Goal: Information Seeking & Learning: Learn about a topic

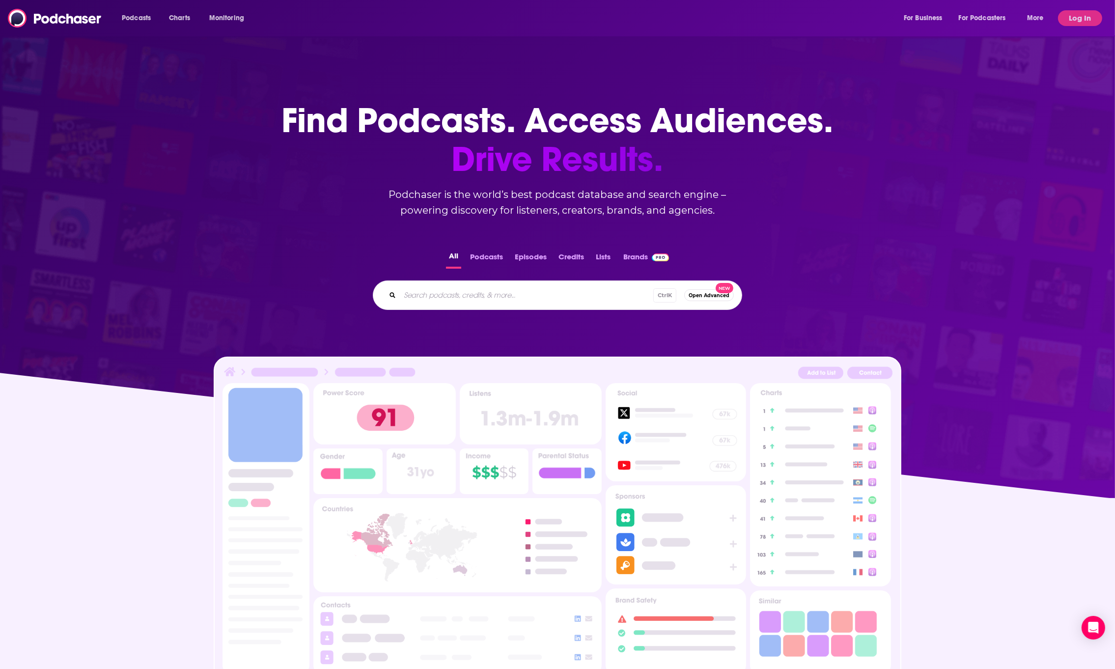
click at [483, 305] on div "Ctrl K Open Advanced New" at bounding box center [557, 294] width 369 height 29
click at [491, 293] on input "Search podcasts, credits, & more..." at bounding box center [542, 295] width 284 height 16
click at [1098, 14] on button "Log In" at bounding box center [1080, 18] width 44 height 16
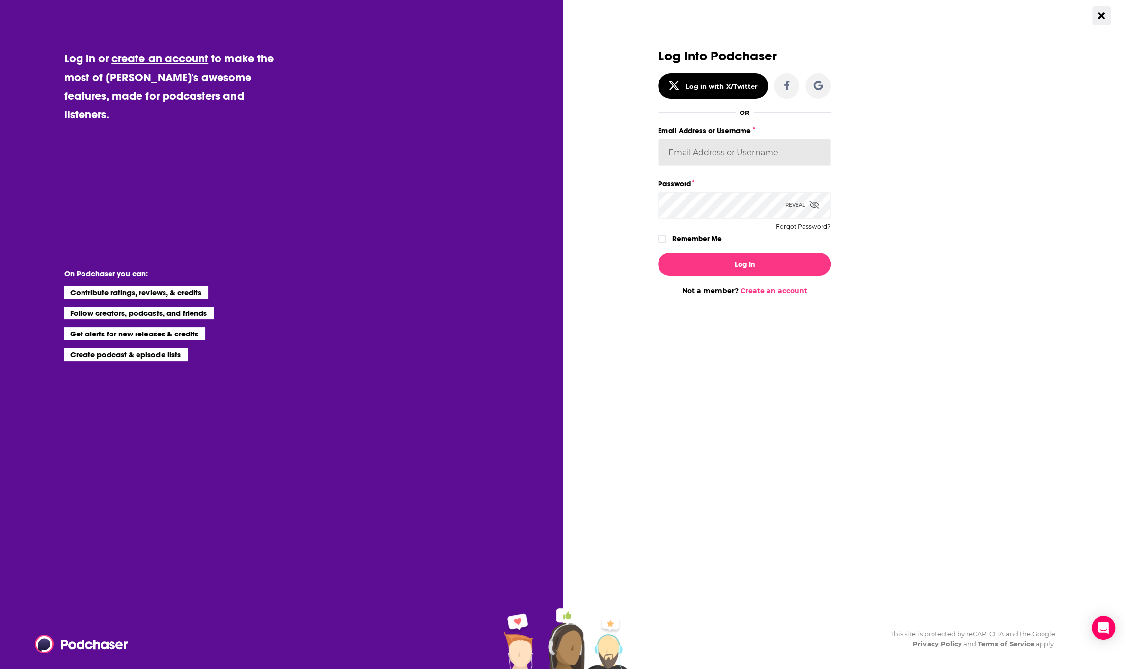
type input "hoffmacv"
click at [724, 264] on button "Log In" at bounding box center [744, 264] width 173 height 23
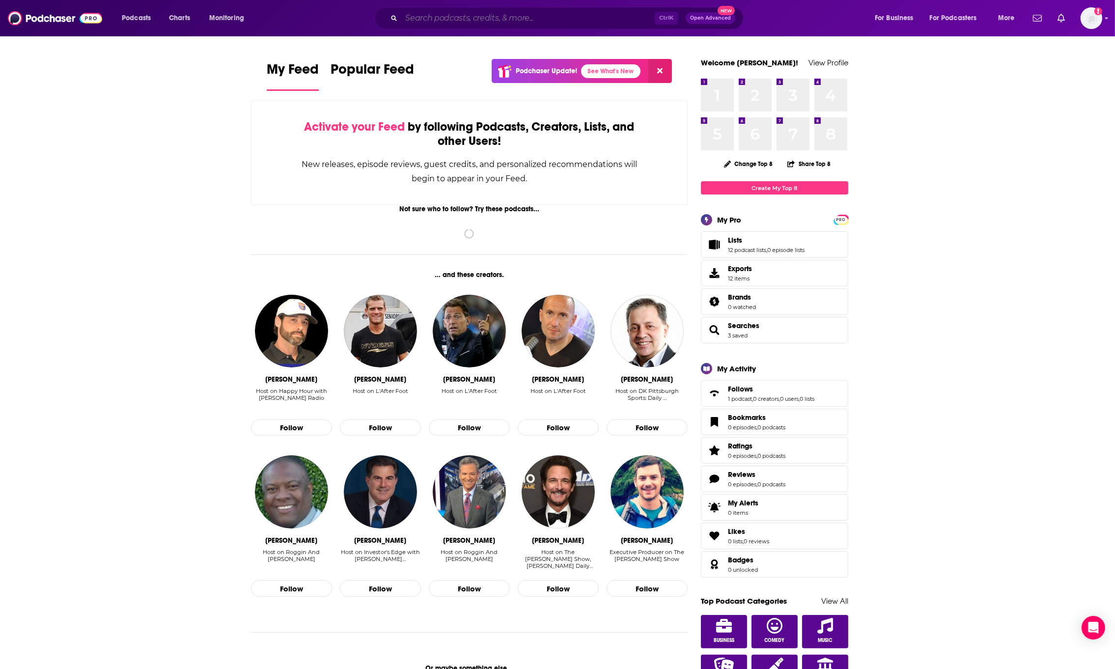
click at [594, 16] on input "Search podcasts, credits, & more..." at bounding box center [527, 18] width 253 height 16
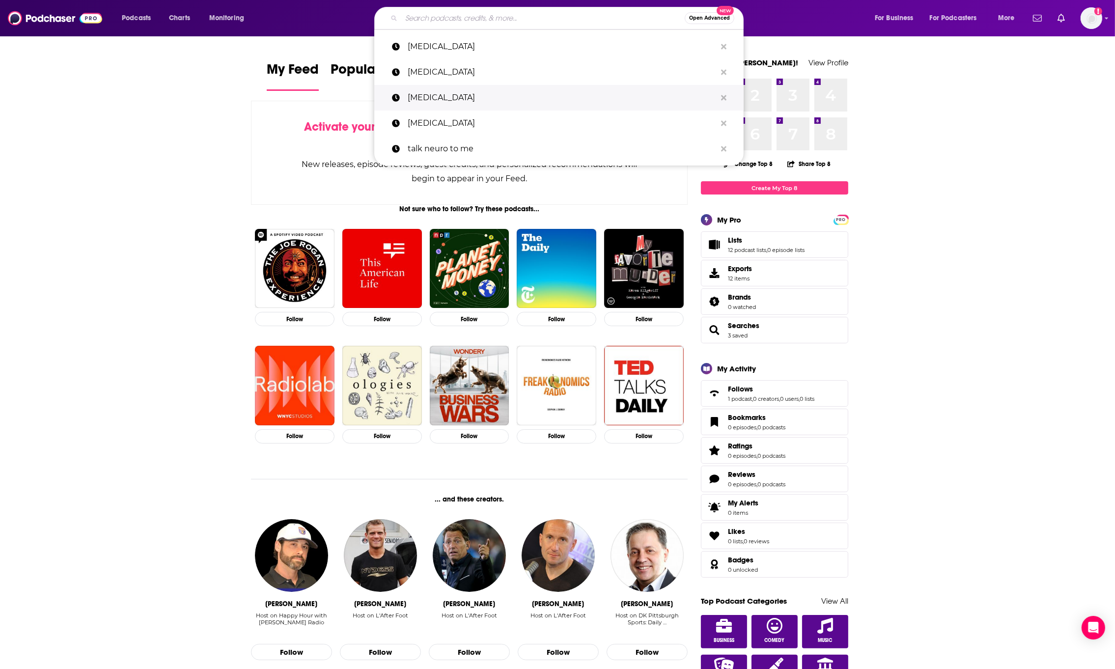
paste input "AfterShock"
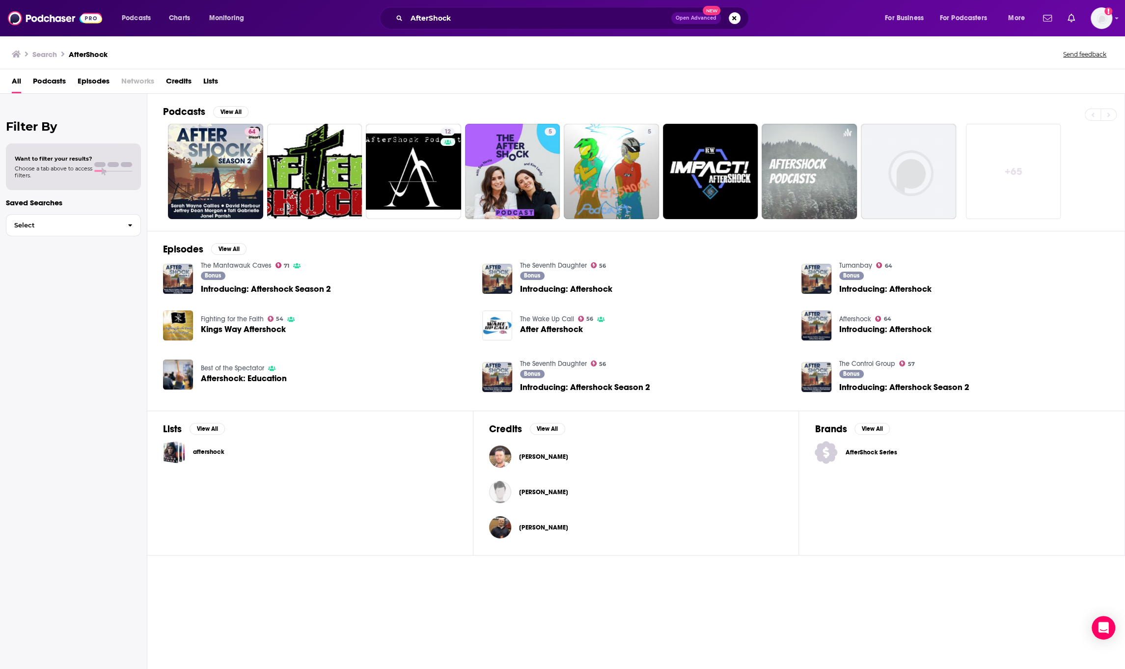
drag, startPoint x: 588, startPoint y: 58, endPoint x: 388, endPoint y: 49, distance: 200.6
click at [506, 66] on div "Search AfterShock Send feedback" at bounding box center [562, 52] width 1125 height 34
click at [471, 13] on input "AfterShock" at bounding box center [539, 18] width 265 height 16
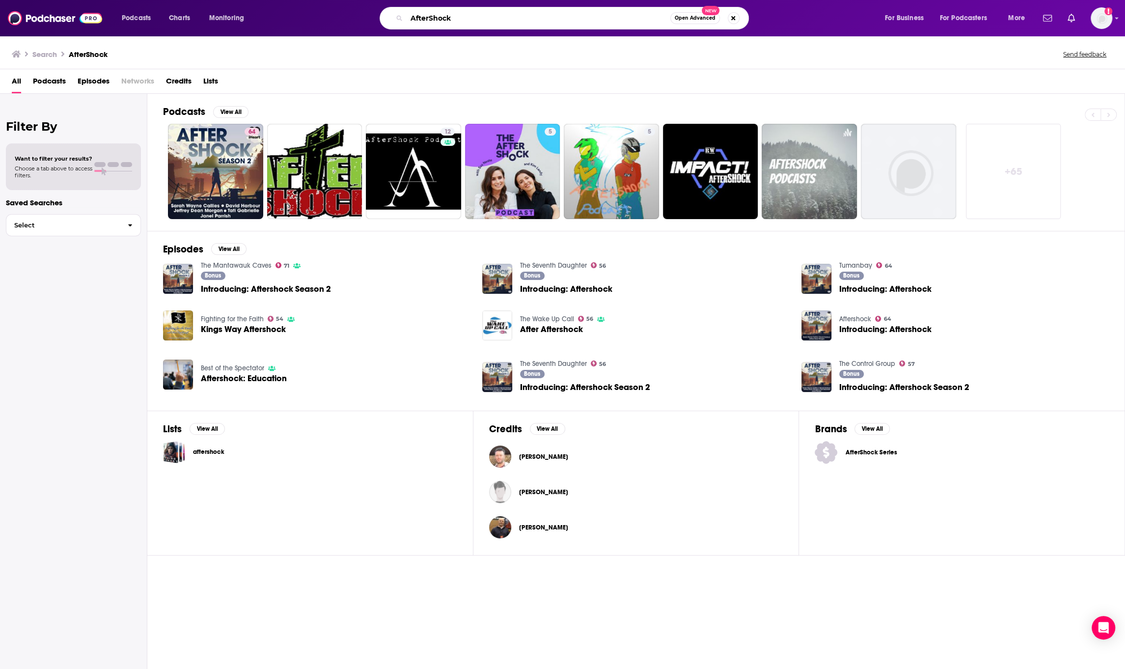
click at [471, 13] on input "AfterShock" at bounding box center [539, 18] width 264 height 16
type input "[PERSON_NAME]"
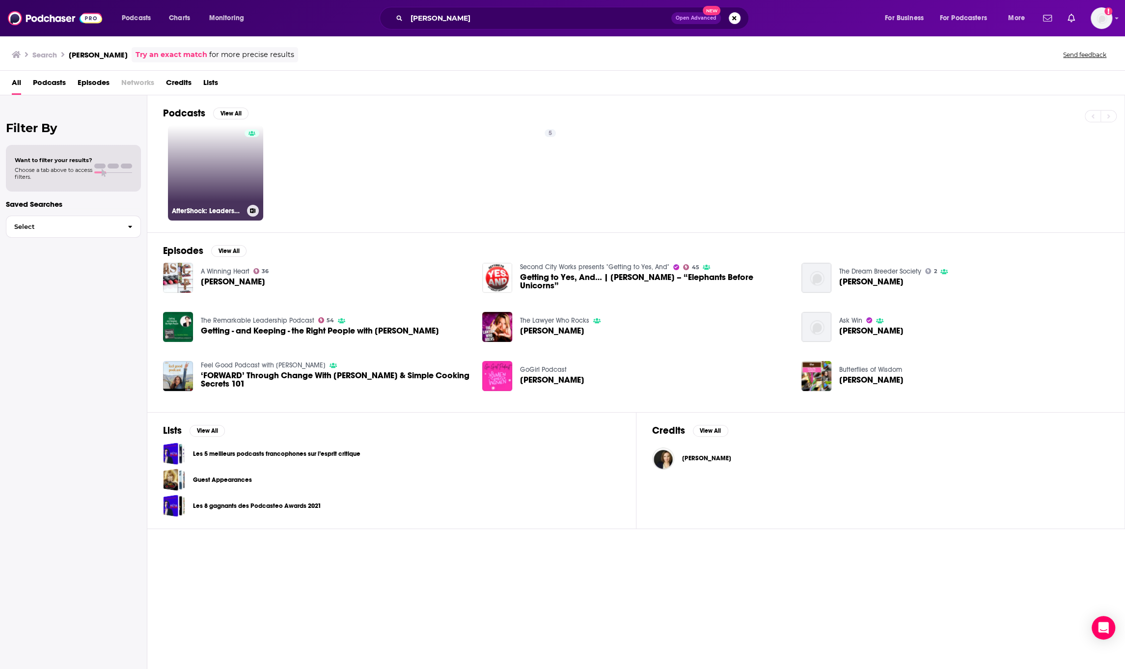
click at [191, 182] on link "AfterShock: Leadership for the 5th Industrial Revolution with [PERSON_NAME]" at bounding box center [215, 172] width 95 height 95
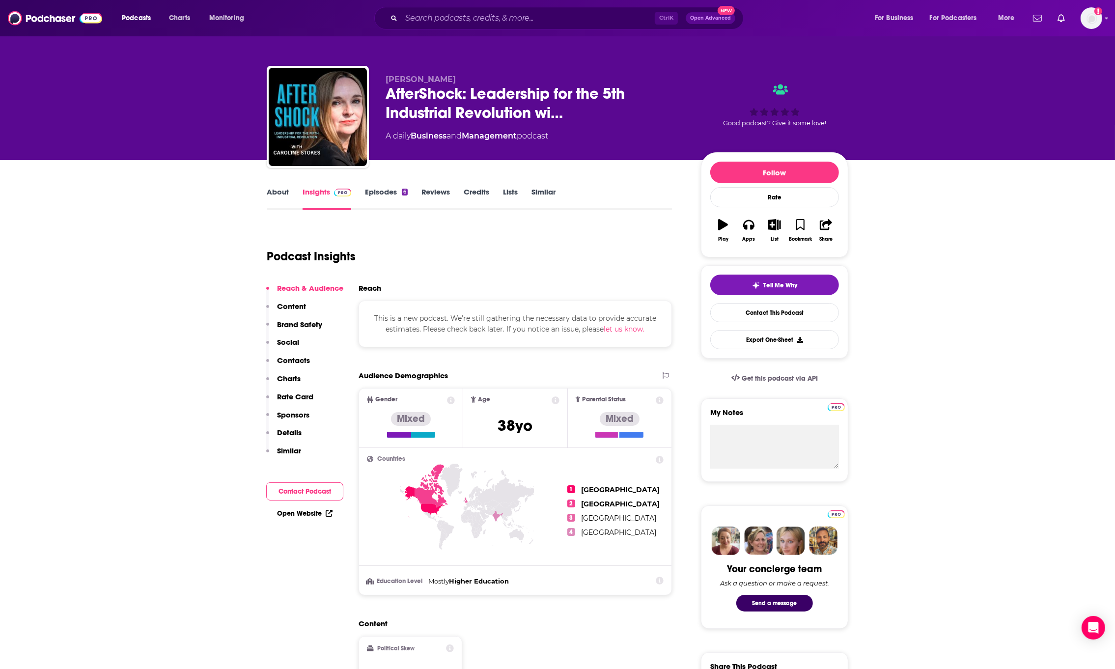
scroll to position [65, 0]
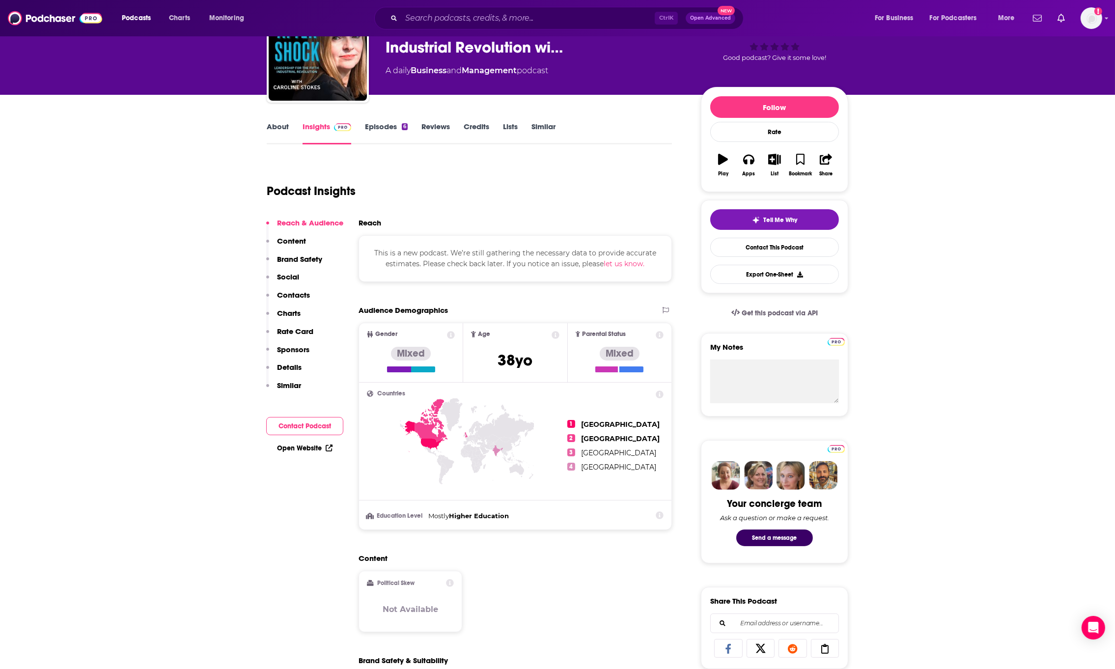
click at [285, 126] on link "About" at bounding box center [278, 133] width 22 height 23
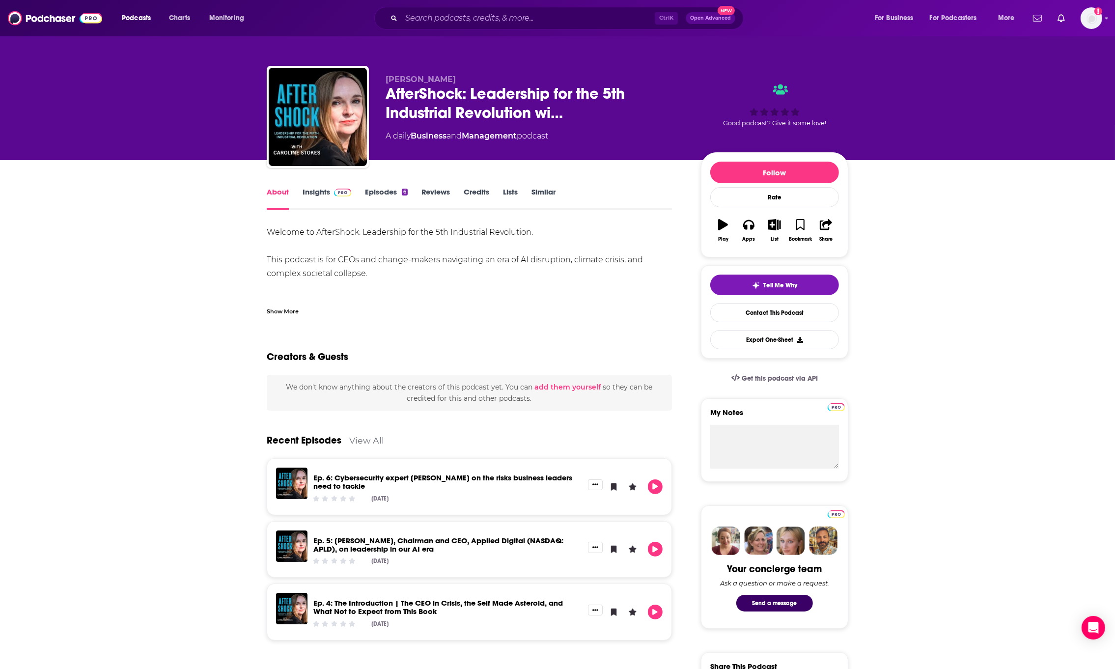
click at [277, 304] on div "Show More" at bounding box center [469, 307] width 405 height 17
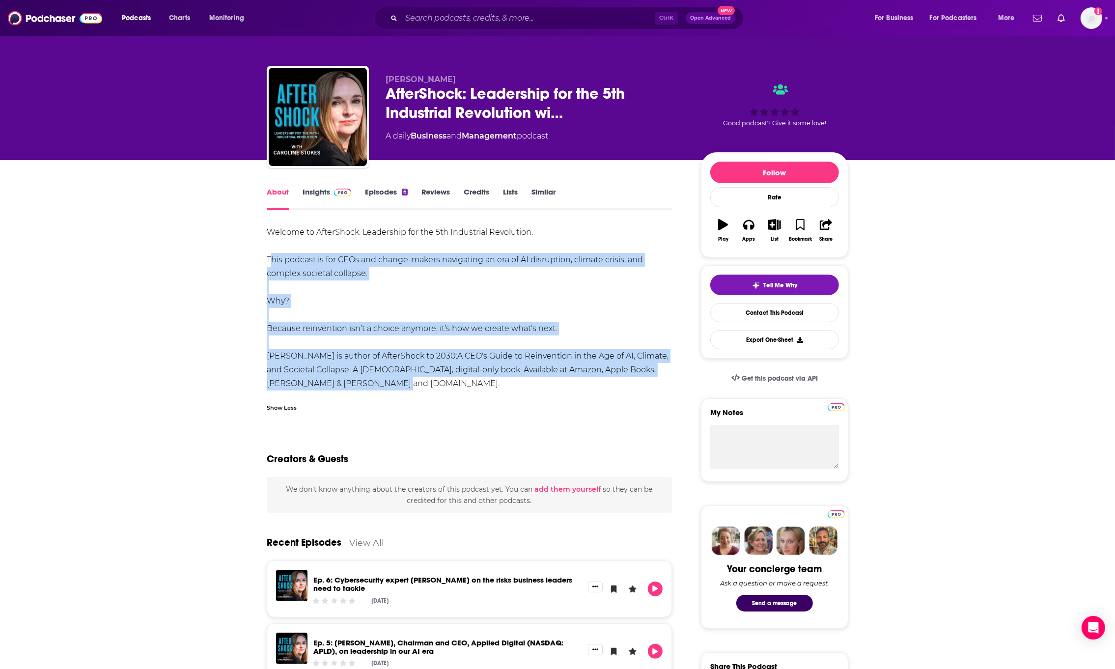
drag, startPoint x: 257, startPoint y: 256, endPoint x: 432, endPoint y: 381, distance: 214.5
click at [432, 381] on div "About Insights Episodes 6 Reviews Credits Lists Similar Welcome to AfterShock: …" at bounding box center [476, 674] width 450 height 976
click at [313, 196] on link "Insights" at bounding box center [327, 198] width 49 height 23
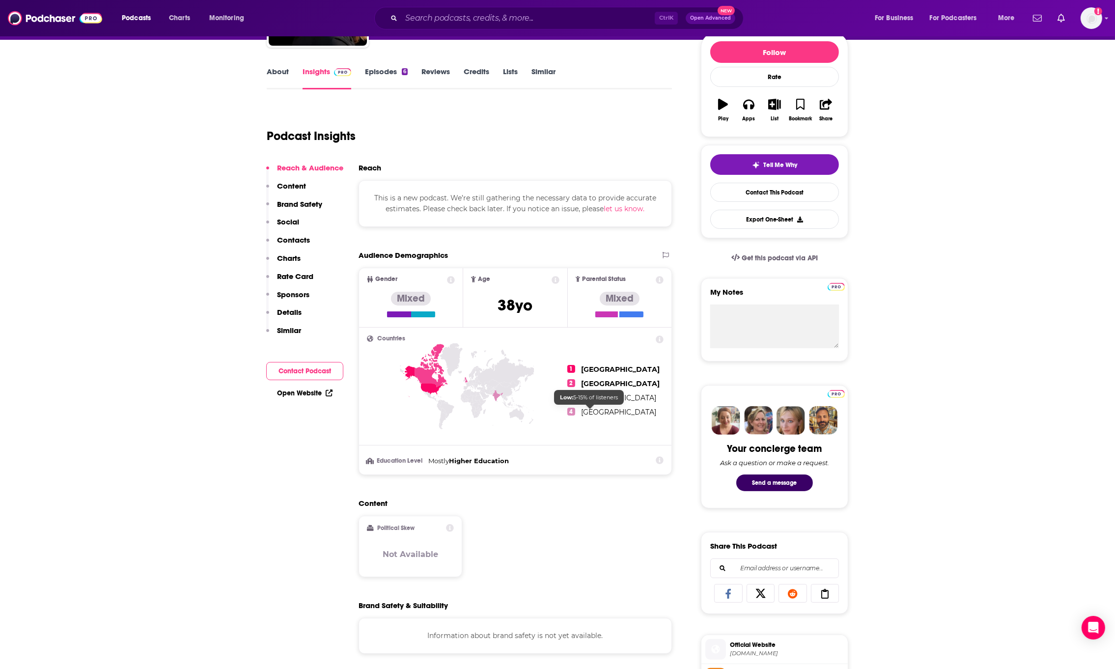
scroll to position [131, 0]
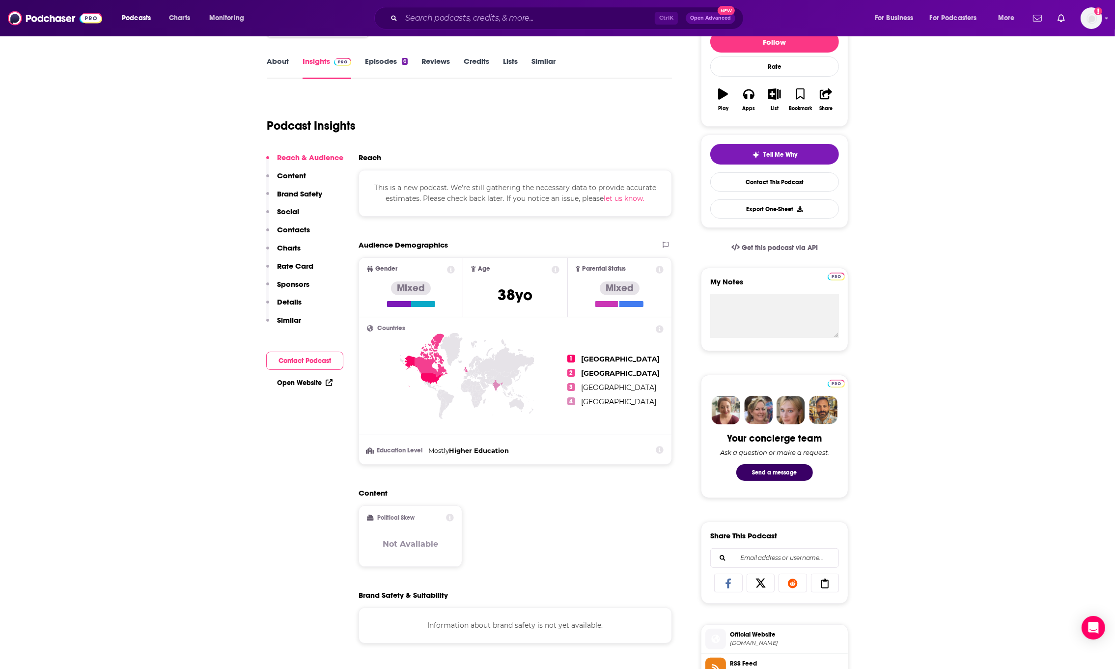
click at [426, 183] on span "This is a new podcast. We’re still gathering the necessary data to provide accu…" at bounding box center [515, 193] width 282 height 20
copy div "This is a new podcast. We’re still gathering the necessary data to provide accu…"
drag, startPoint x: 222, startPoint y: 513, endPoint x: 234, endPoint y: 316, distance: 197.3
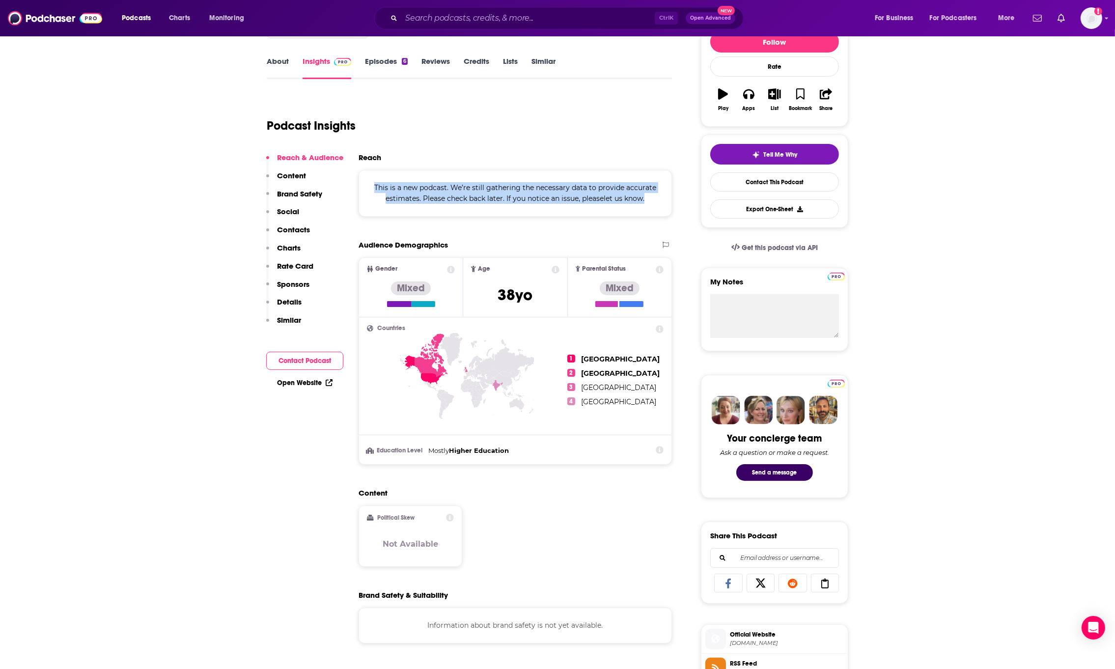
click at [277, 73] on link "About" at bounding box center [278, 67] width 22 height 23
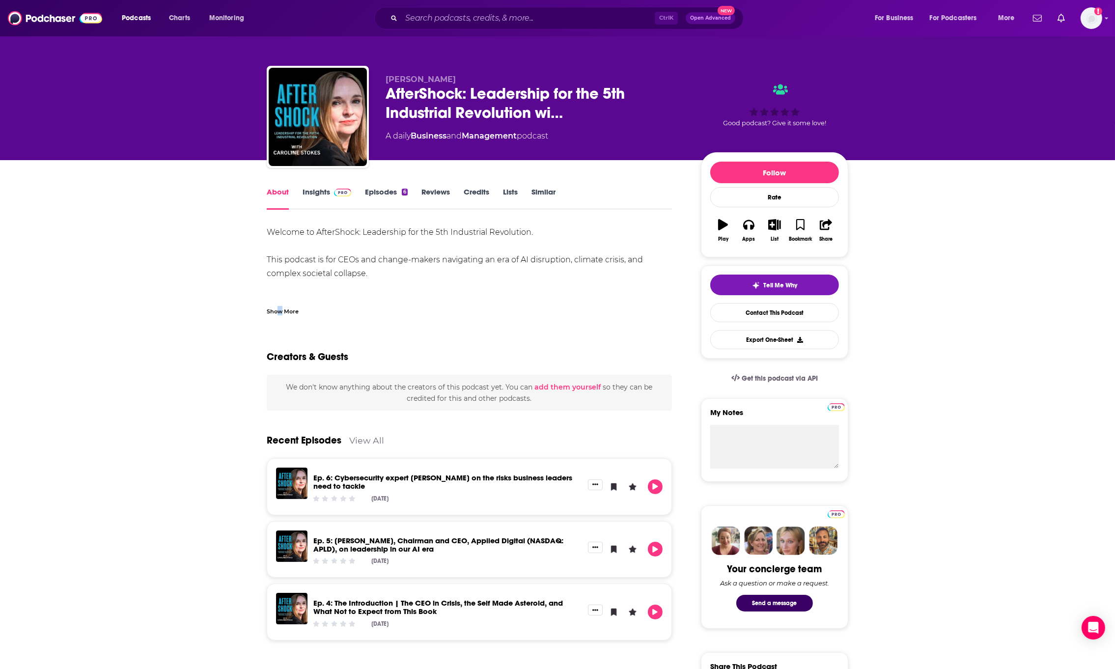
drag, startPoint x: 279, startPoint y: 311, endPoint x: 280, endPoint y: 304, distance: 6.4
click at [280, 309] on div "Show More" at bounding box center [283, 310] width 32 height 9
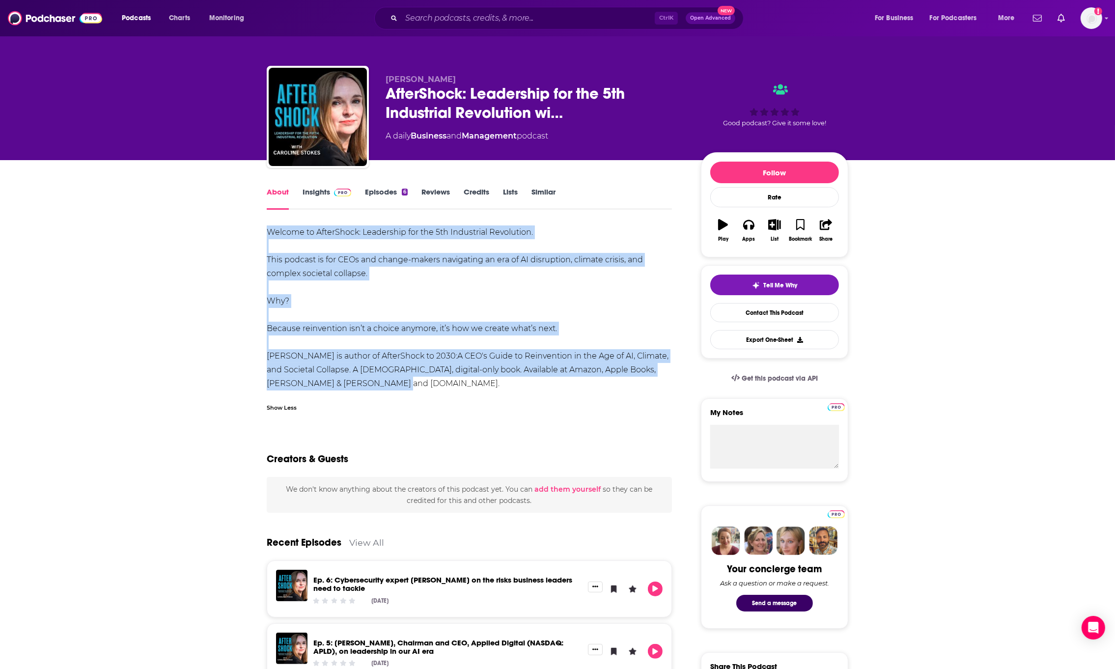
drag, startPoint x: 259, startPoint y: 233, endPoint x: 491, endPoint y: 385, distance: 277.0
click at [491, 385] on div "About Insights Episodes 6 Reviews Credits Lists Similar Welcome to AfterShock: …" at bounding box center [476, 674] width 450 height 976
copy div "Welcome to AfterShock: Leadership for the 5th Industrial Revolution. This podca…"
drag, startPoint x: 199, startPoint y: 475, endPoint x: 232, endPoint y: 475, distance: 32.4
click at [199, 475] on div "About Insights Episodes 6 Reviews Credits Lists Similar Welcome to AfterShock: …" at bounding box center [557, 661] width 1115 height 1002
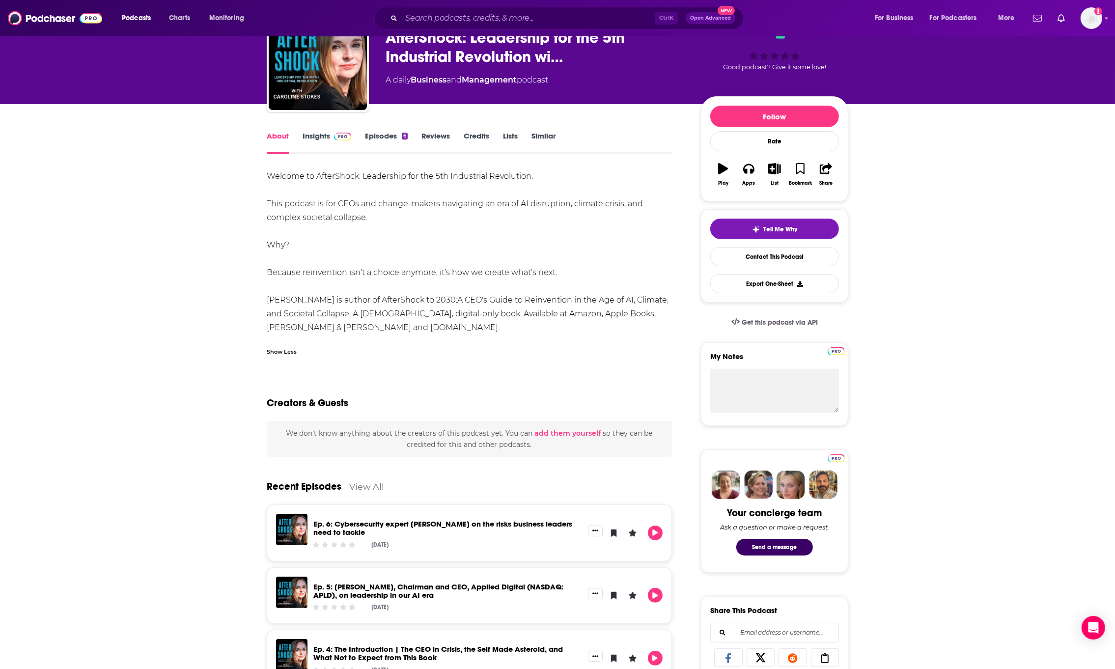
scroll to position [36, 0]
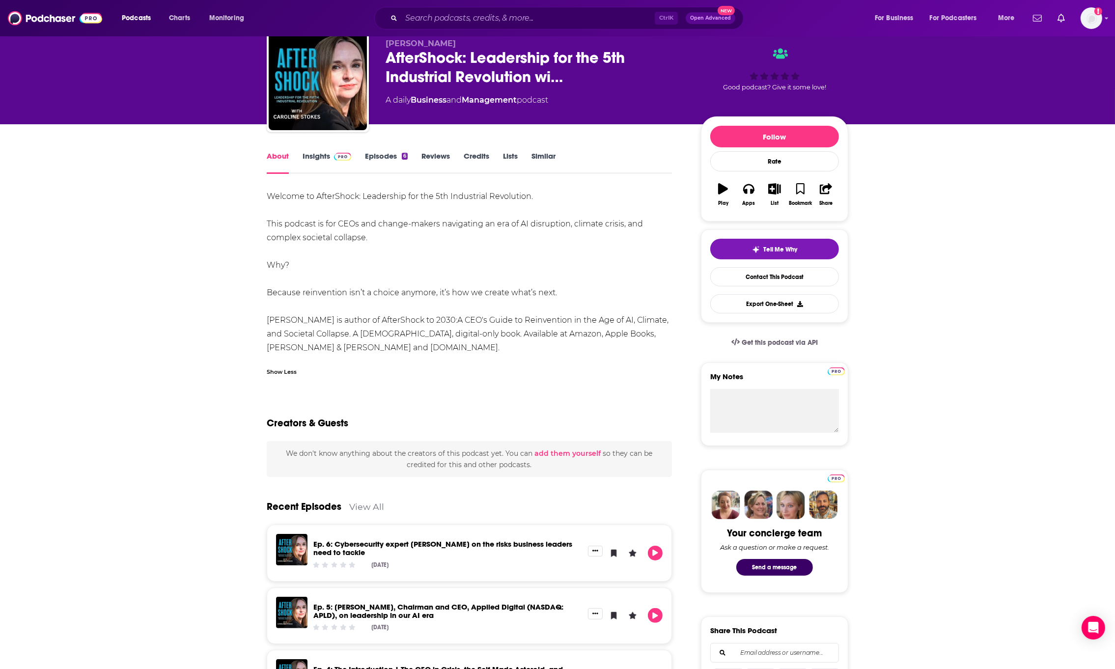
drag, startPoint x: 12, startPoint y: 251, endPoint x: 20, endPoint y: 257, distance: 10.2
click at [12, 251] on div "About Insights Episodes 6 Reviews Credits Lists Similar Welcome to AfterShock: …" at bounding box center [557, 625] width 1115 height 1002
